Goal: Navigation & Orientation: Understand site structure

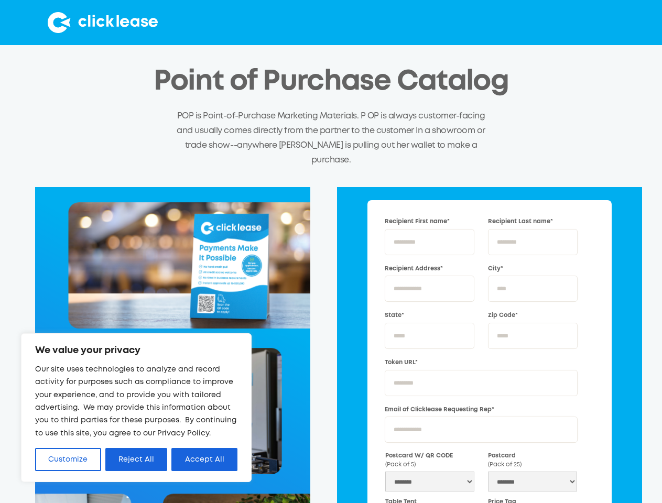
click at [331, 252] on div "Recipient First name* Recipient Last name* Recipient Address* City* State* Zip …" at bounding box center [331, 440] width 622 height 507
click at [68, 460] on button "Customize" at bounding box center [68, 459] width 66 height 23
click at [0, 0] on div at bounding box center [0, 0] width 0 height 0
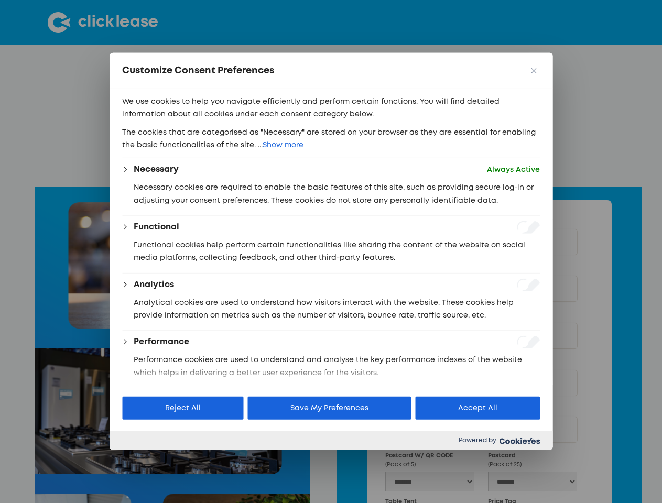
click at [204, 121] on p "We use cookies to help you navigate efficiently and perform certain functions. …" at bounding box center [331, 108] width 418 height 26
click at [101, 23] on div at bounding box center [331, 251] width 662 height 503
